Goal: Find specific page/section: Find specific page/section

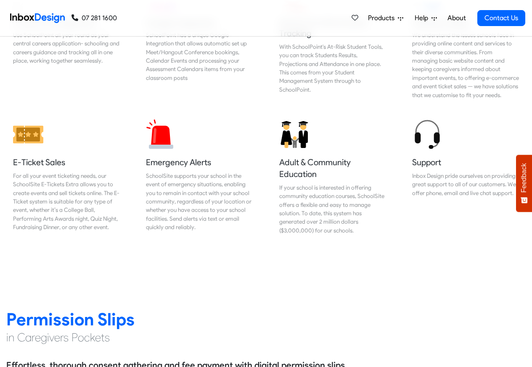
scroll to position [958, 0]
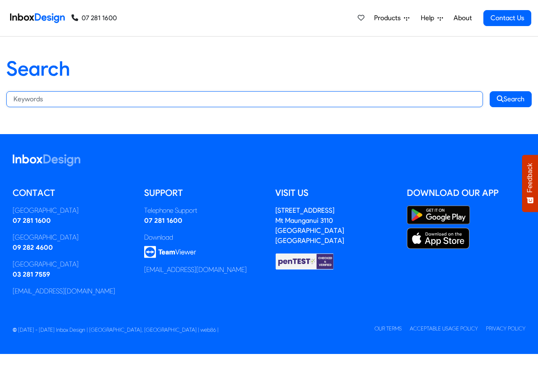
click at [74, 98] on input "Search:" at bounding box center [244, 99] width 477 height 16
paste input "bespoke"
type input "bespoke"
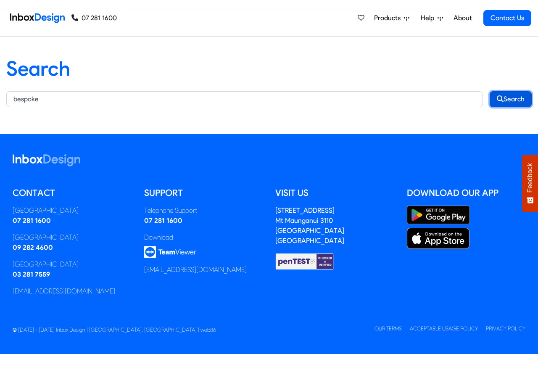
click at [513, 98] on button "Search" at bounding box center [511, 99] width 42 height 16
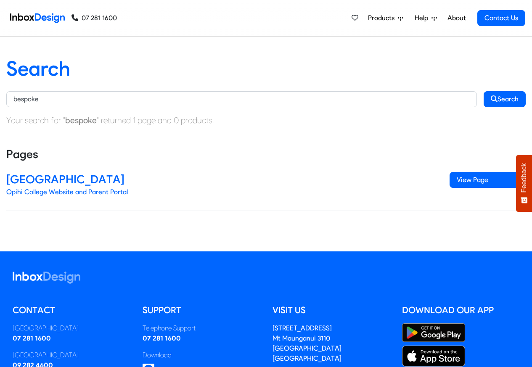
click at [458, 18] on link "About" at bounding box center [456, 18] width 23 height 17
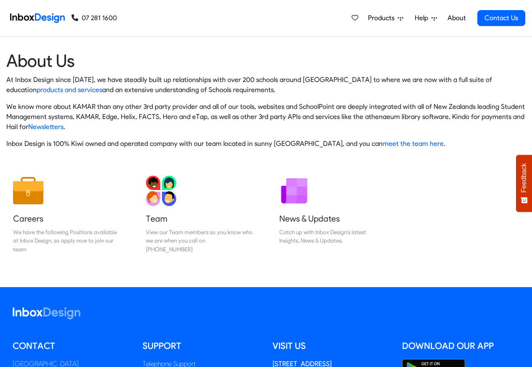
click at [47, 18] on img at bounding box center [37, 18] width 55 height 17
